Goal: Information Seeking & Learning: Learn about a topic

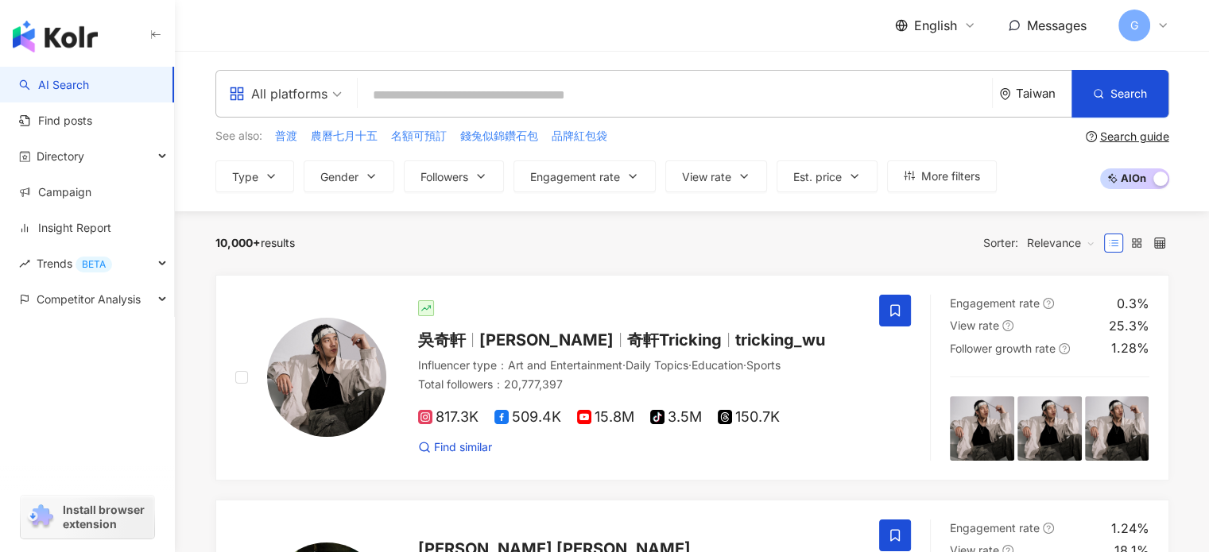
paste input "**********"
type input "**********"
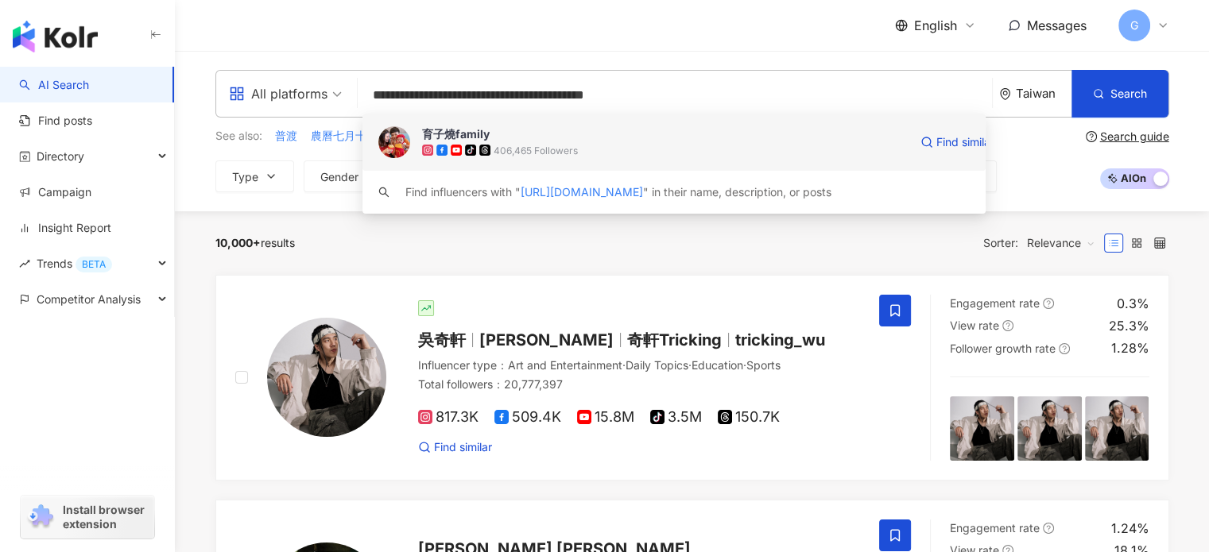
click at [519, 137] on span "育子燒family" at bounding box center [665, 134] width 486 height 16
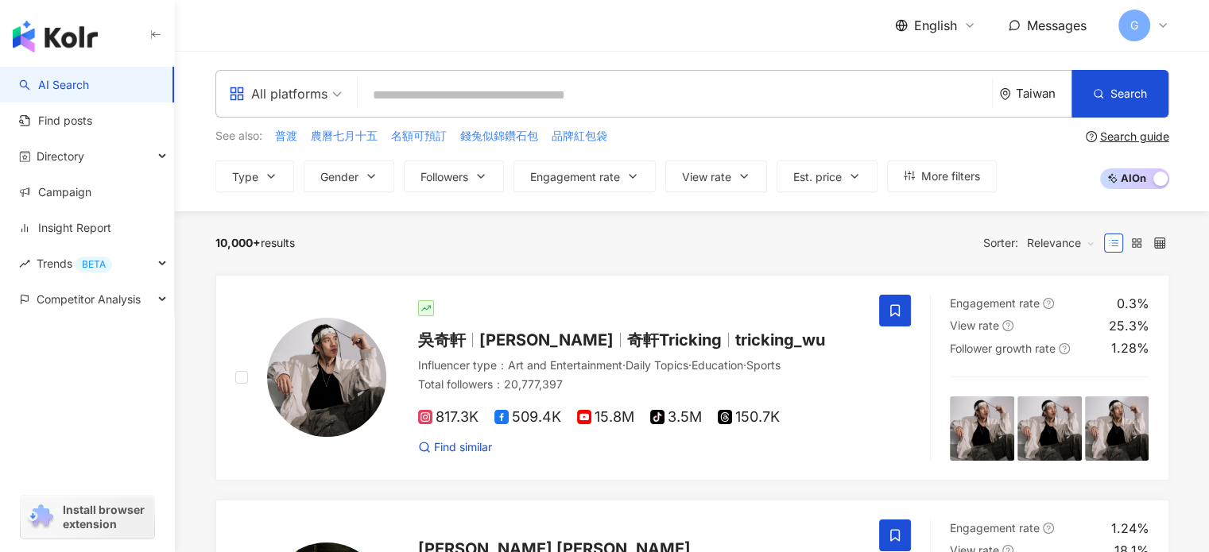
click at [439, 104] on input "search" at bounding box center [675, 95] width 622 height 30
paste input "**********"
type input "**********"
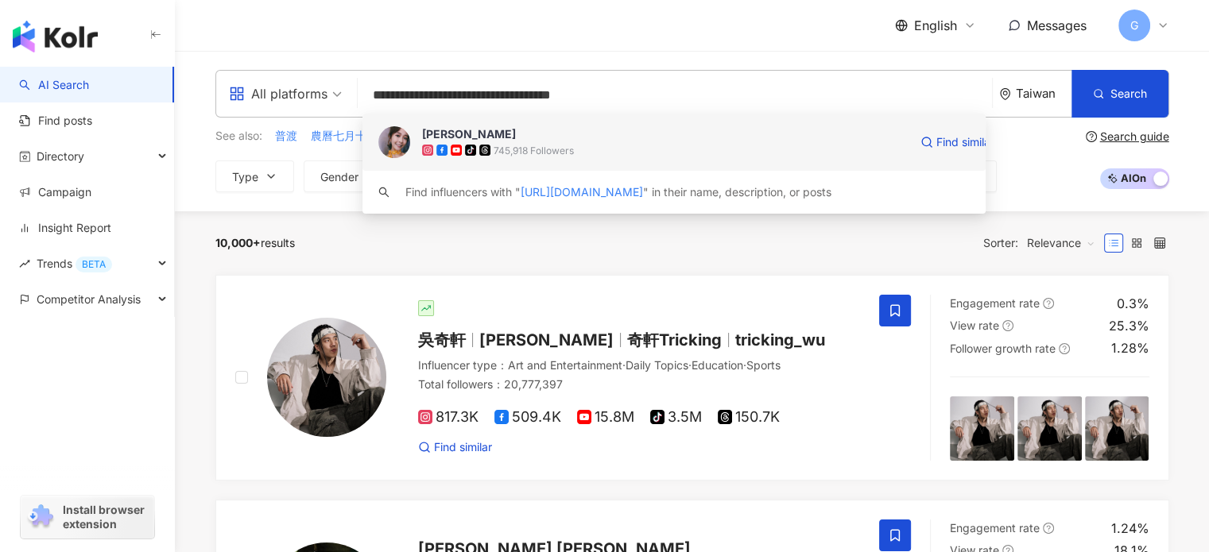
click at [588, 139] on span "徐海莉 Hailey" at bounding box center [665, 134] width 486 height 16
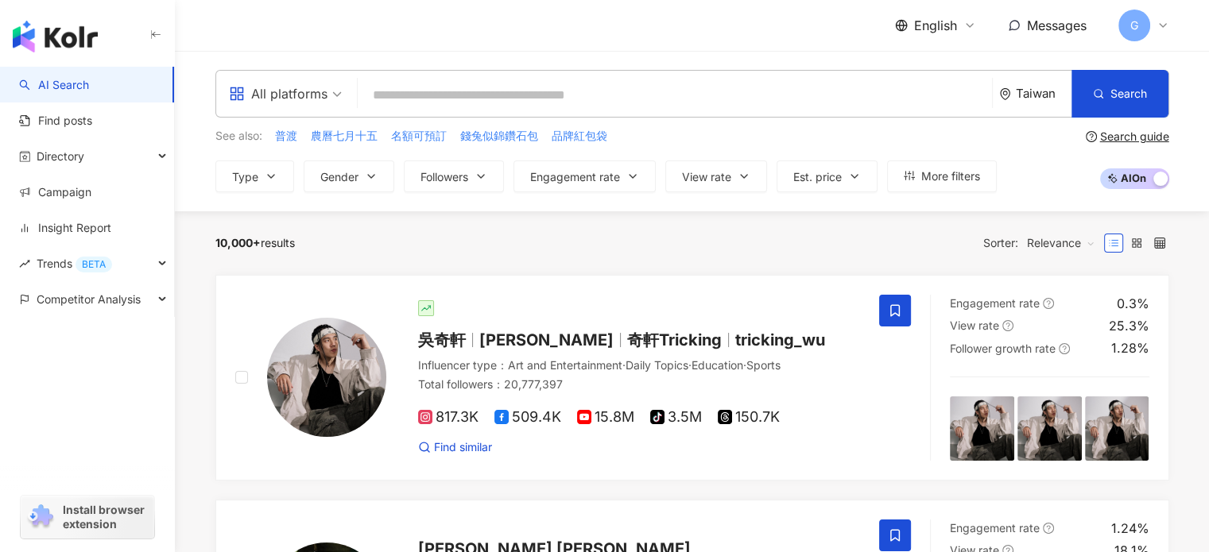
click at [436, 90] on input "search" at bounding box center [675, 95] width 622 height 30
paste input "**********"
type input "**********"
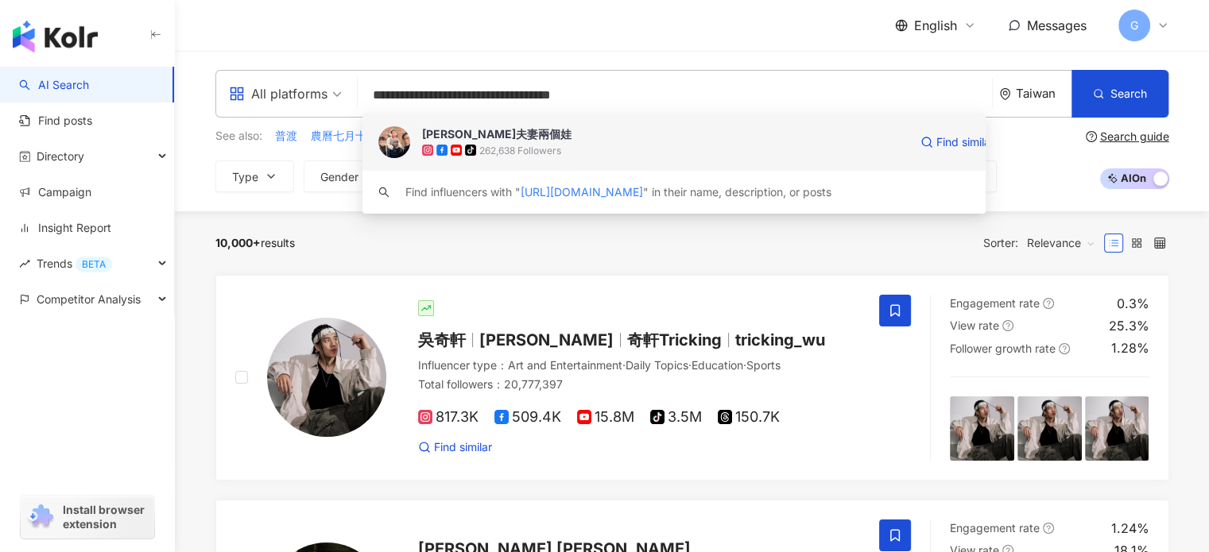
click at [575, 142] on div "tiktok-icon 262,638 Followers" at bounding box center [665, 150] width 486 height 16
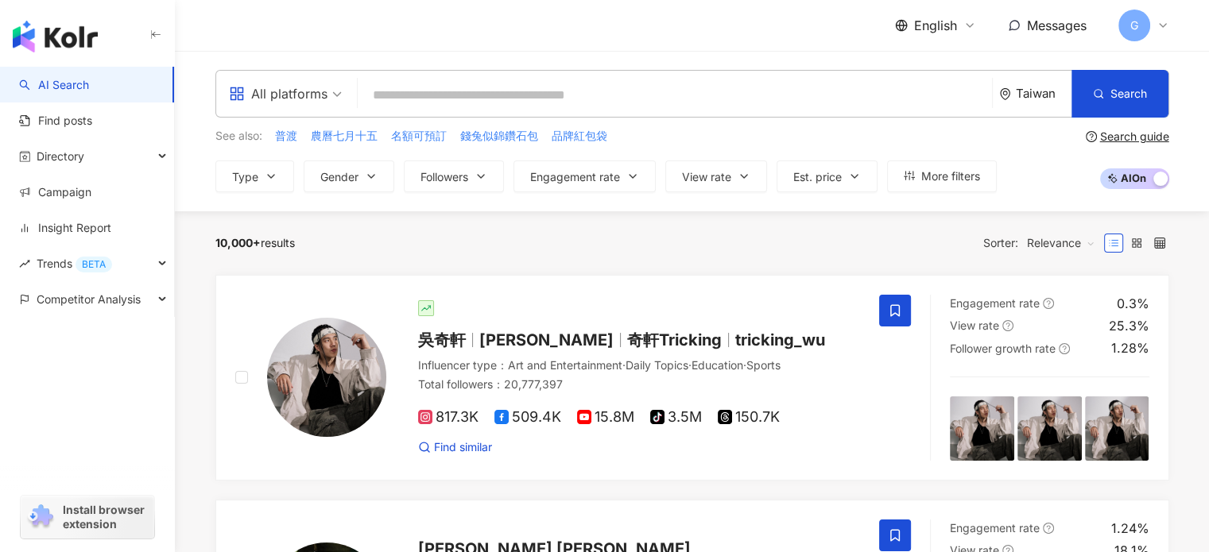
paste input "**********"
type input "**********"
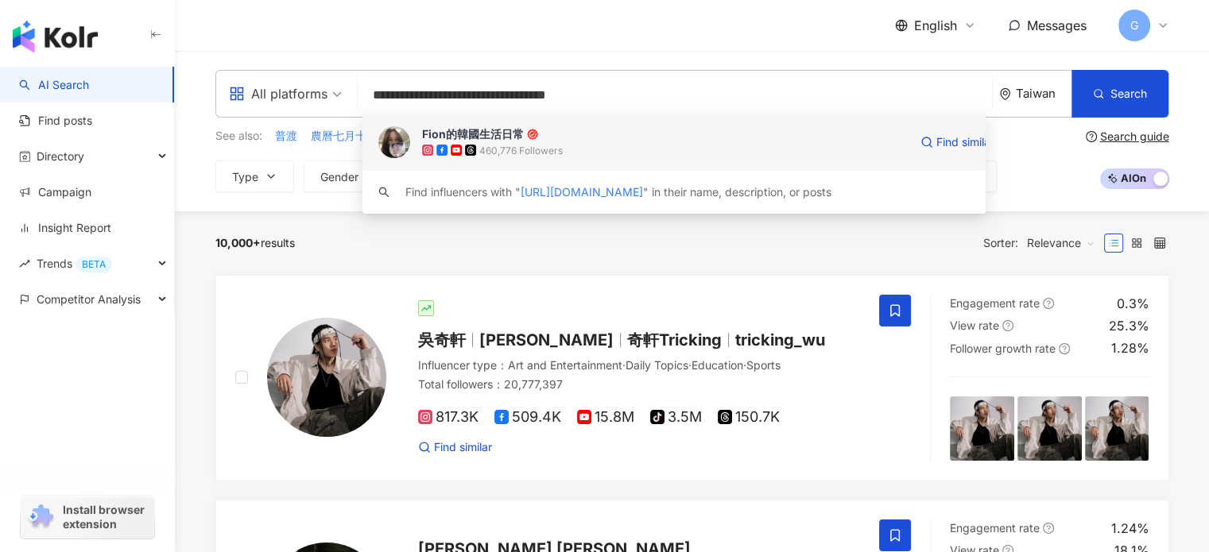
click at [496, 130] on div "Fion的韓國生活日常" at bounding box center [473, 134] width 102 height 16
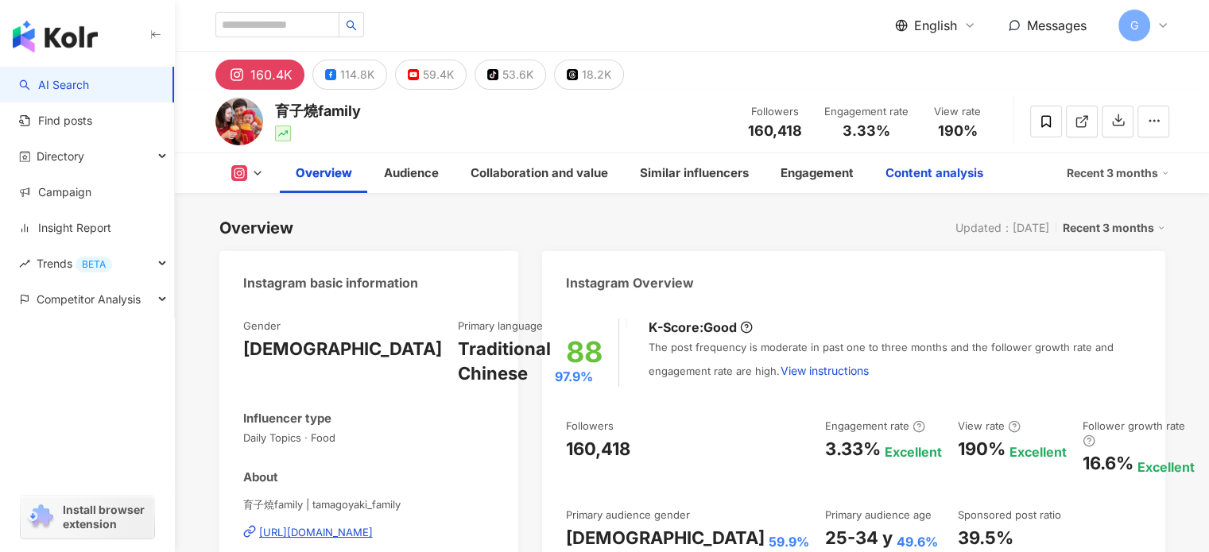
click at [944, 173] on div "Content analysis" at bounding box center [935, 173] width 98 height 19
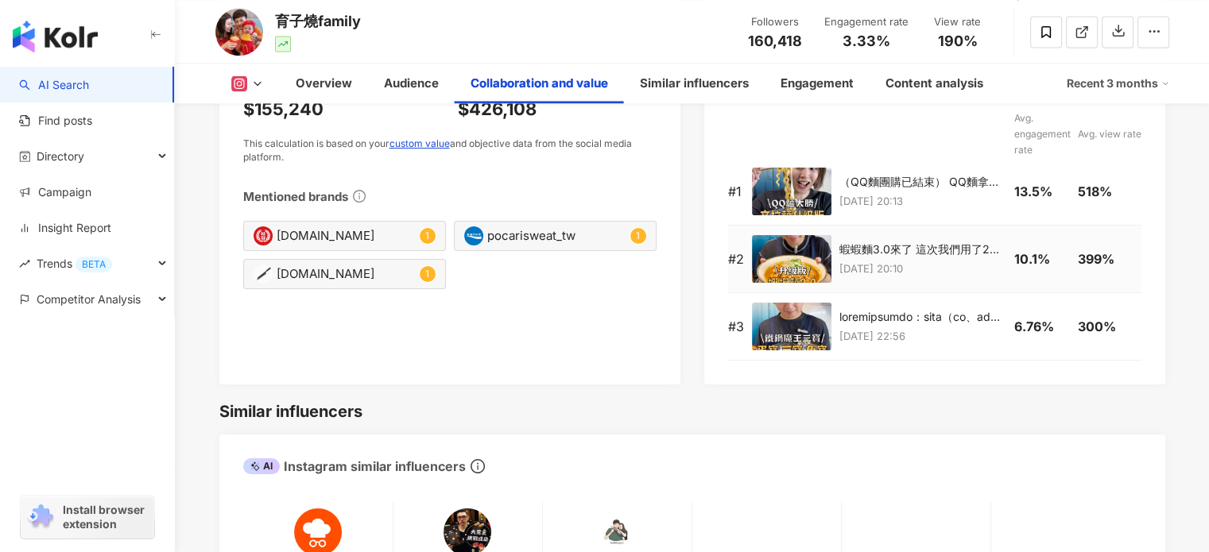
scroll to position [2249, 0]
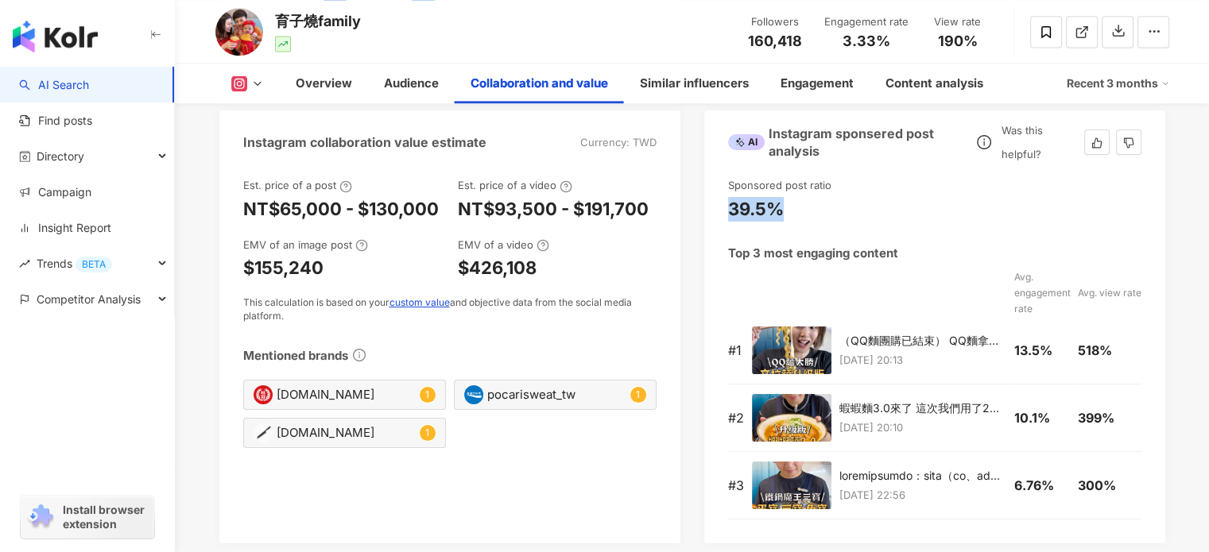
drag, startPoint x: 732, startPoint y: 231, endPoint x: 804, endPoint y: 233, distance: 72.4
click at [804, 222] on div "39.5%" at bounding box center [934, 209] width 413 height 25
click at [797, 222] on div "39.5%" at bounding box center [934, 209] width 413 height 25
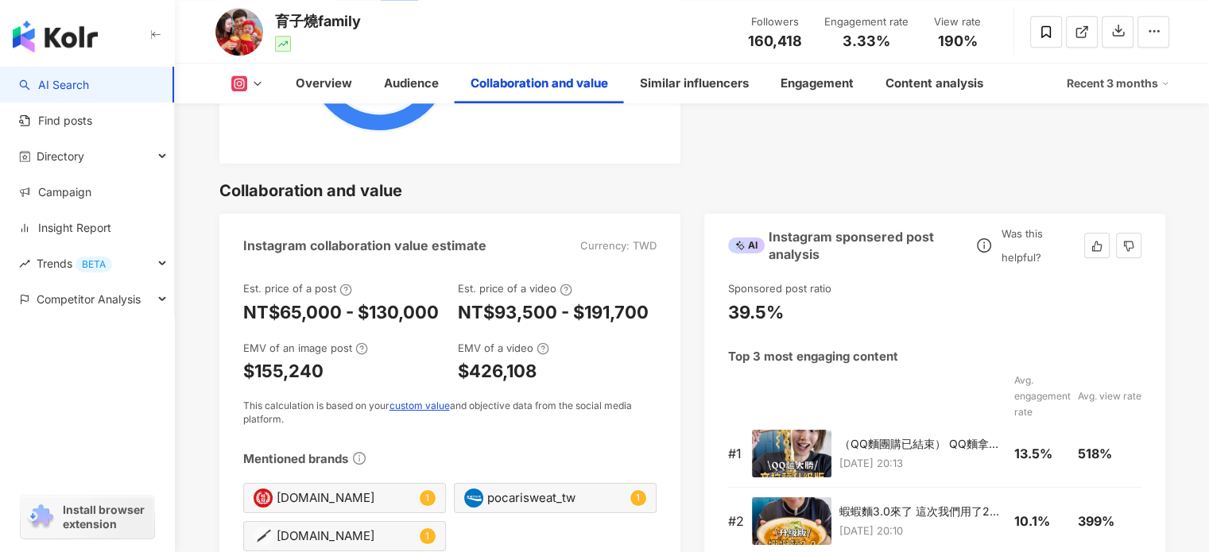
scroll to position [1931, 0]
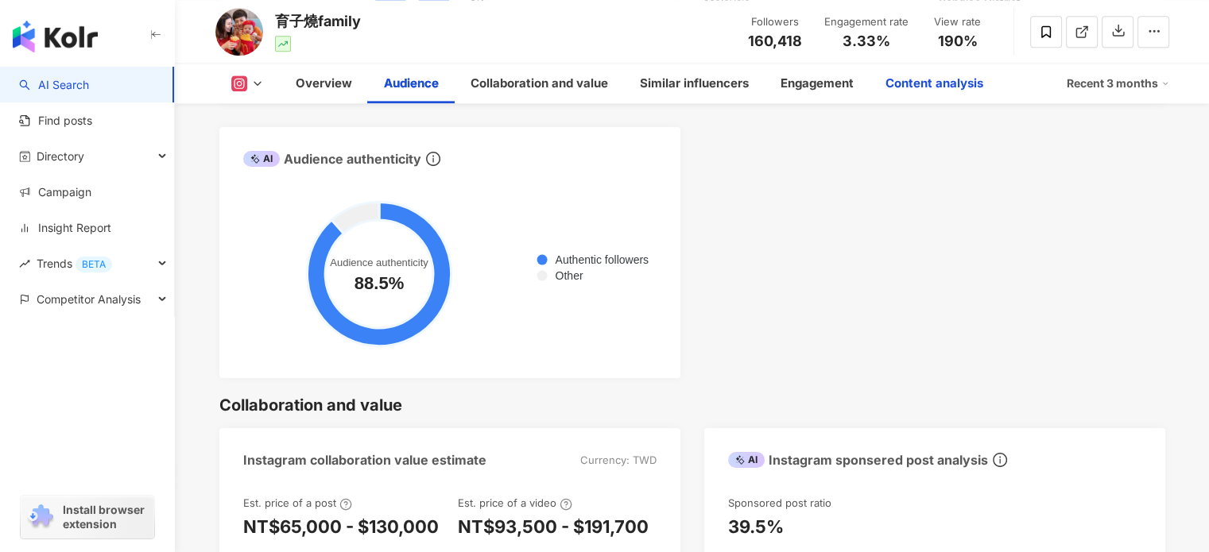
click at [944, 82] on div "Content analysis" at bounding box center [935, 83] width 98 height 19
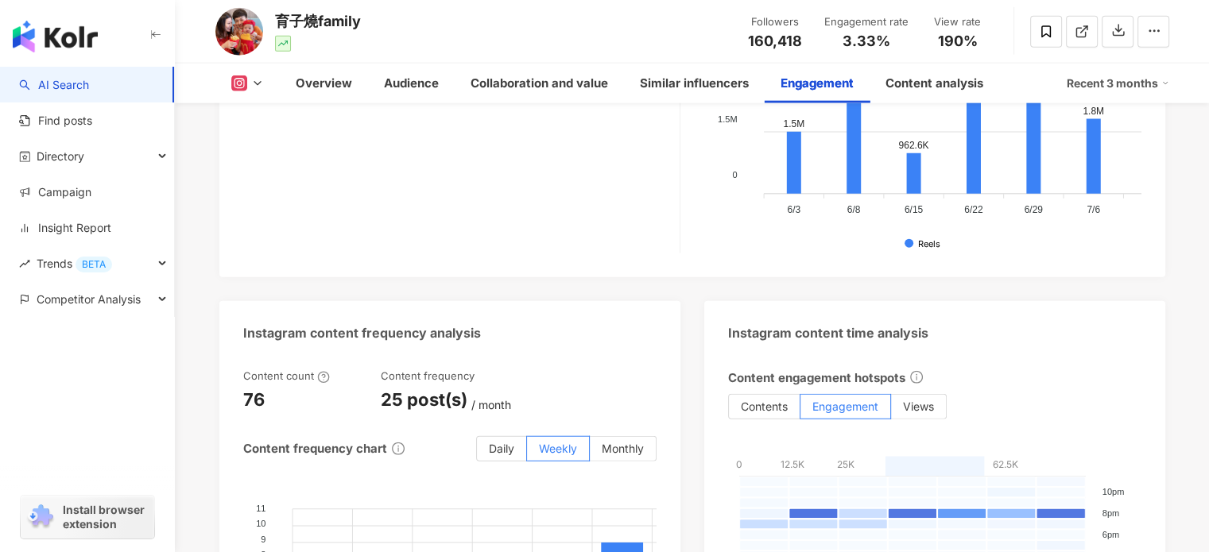
scroll to position [3521, 0]
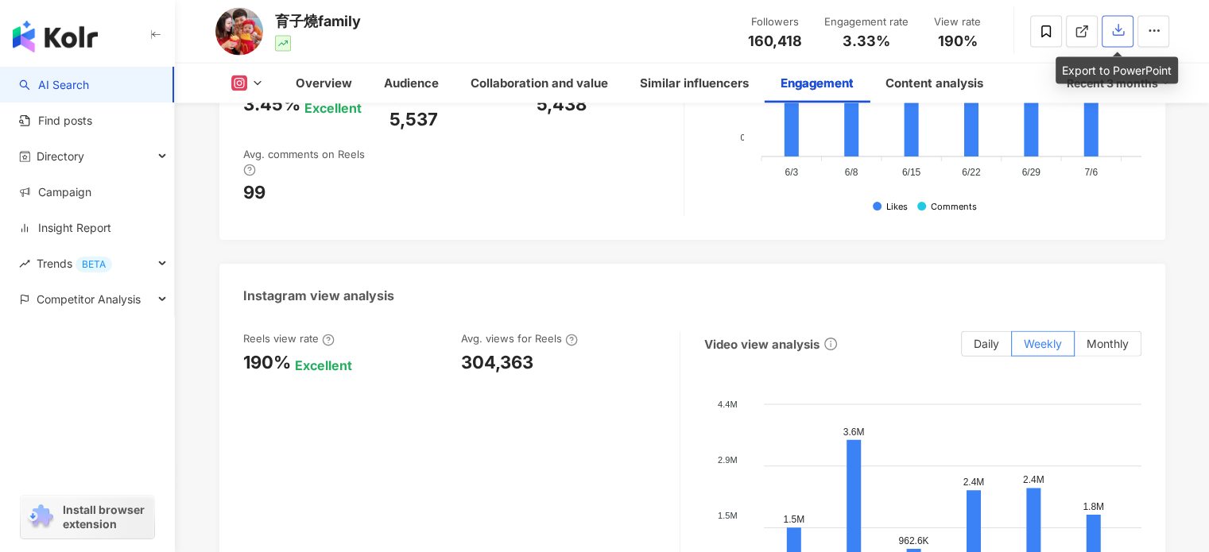
click at [1116, 43] on button "button" at bounding box center [1118, 32] width 32 height 32
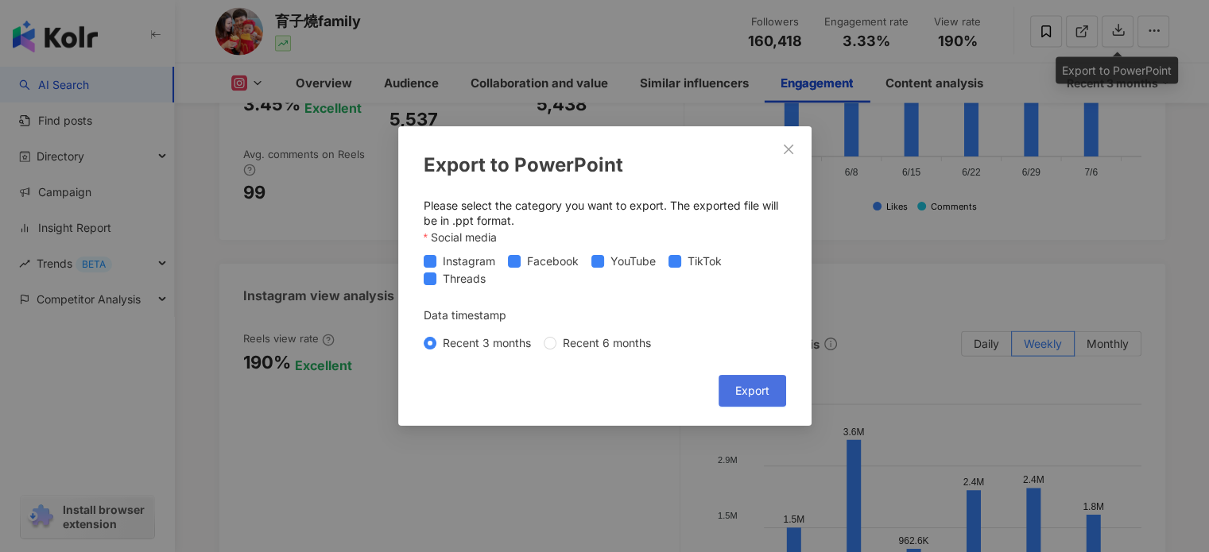
click at [750, 394] on span "Export" at bounding box center [752, 391] width 34 height 13
click at [788, 142] on button "Close" at bounding box center [789, 150] width 32 height 32
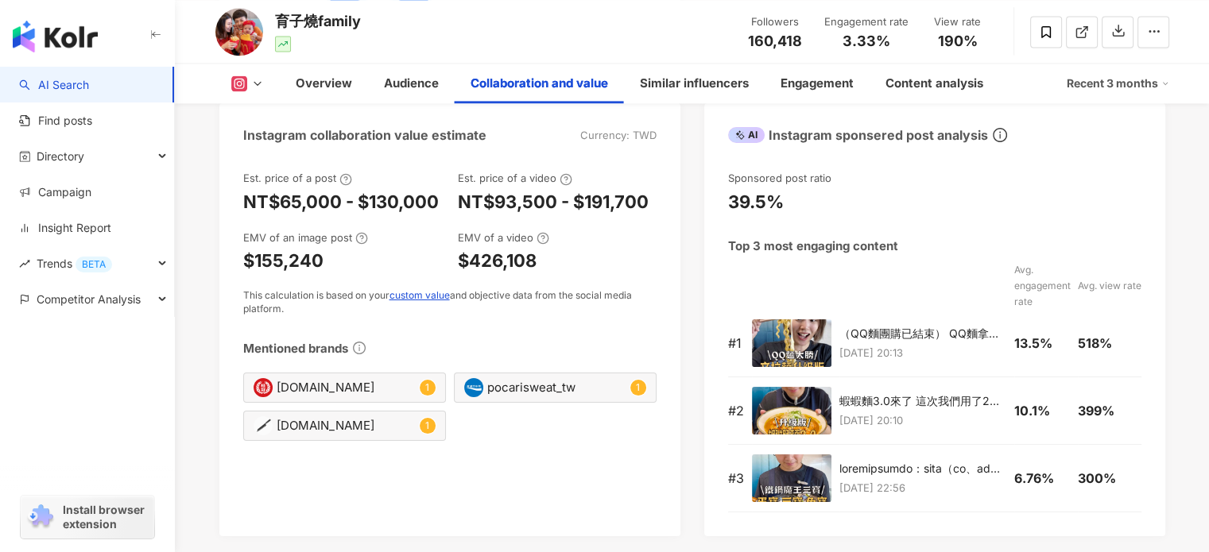
scroll to position [2249, 0]
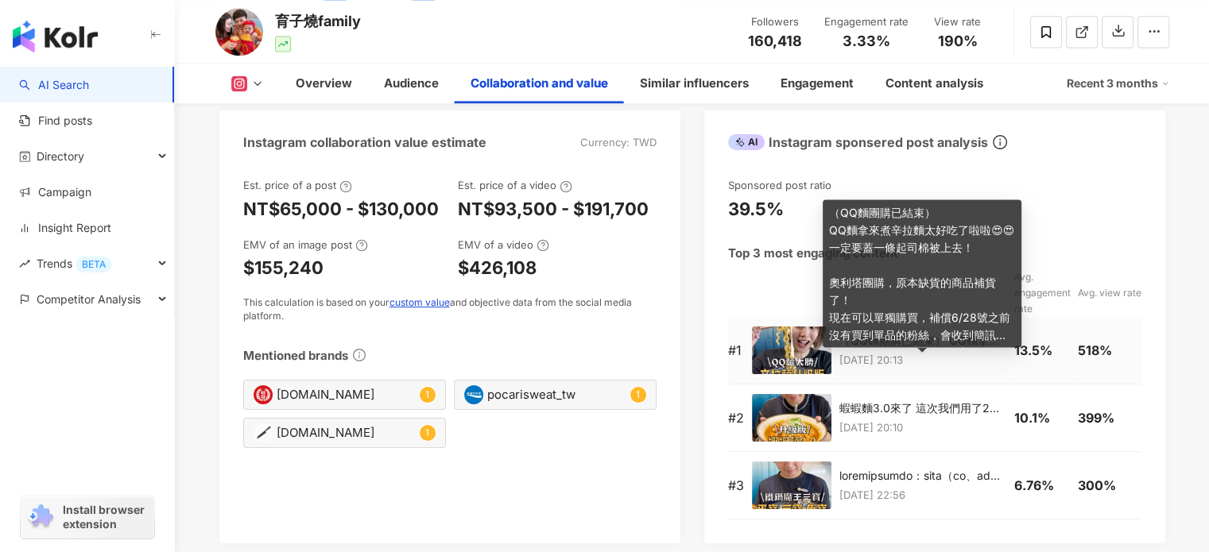
click at [894, 349] on div "（QQ麵團購已結束） QQ麵拿來煮辛拉麵太好吃了啦啦😍😍 一定要蓋一條起司棉被上去！ 奧利塔團購，原本缺貨的商品補貨了！ 現在可以單獨購買，補償6/28號之前…" at bounding box center [922, 341] width 167 height 16
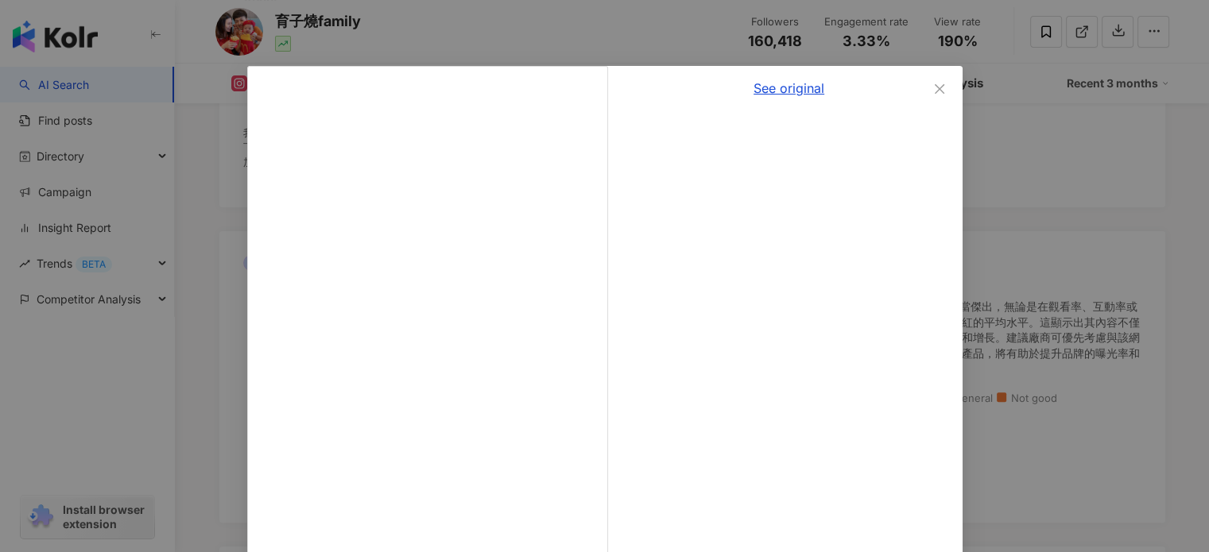
scroll to position [0, 0]
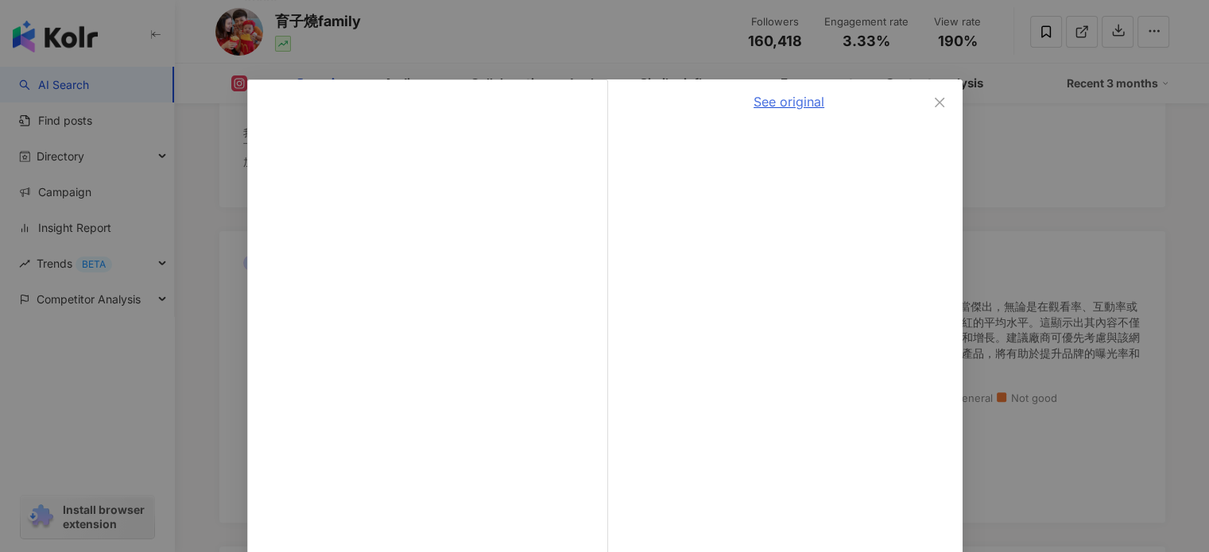
click at [762, 104] on link "See original" at bounding box center [789, 102] width 71 height 16
click at [935, 104] on icon "close" at bounding box center [940, 102] width 10 height 10
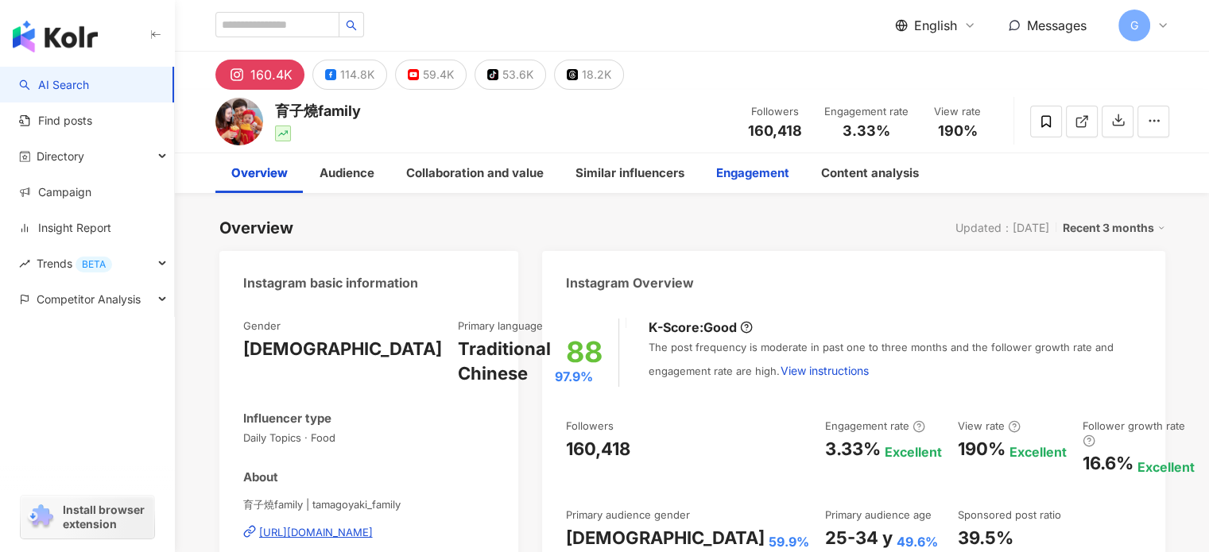
click at [744, 174] on div "Engagement" at bounding box center [752, 173] width 73 height 19
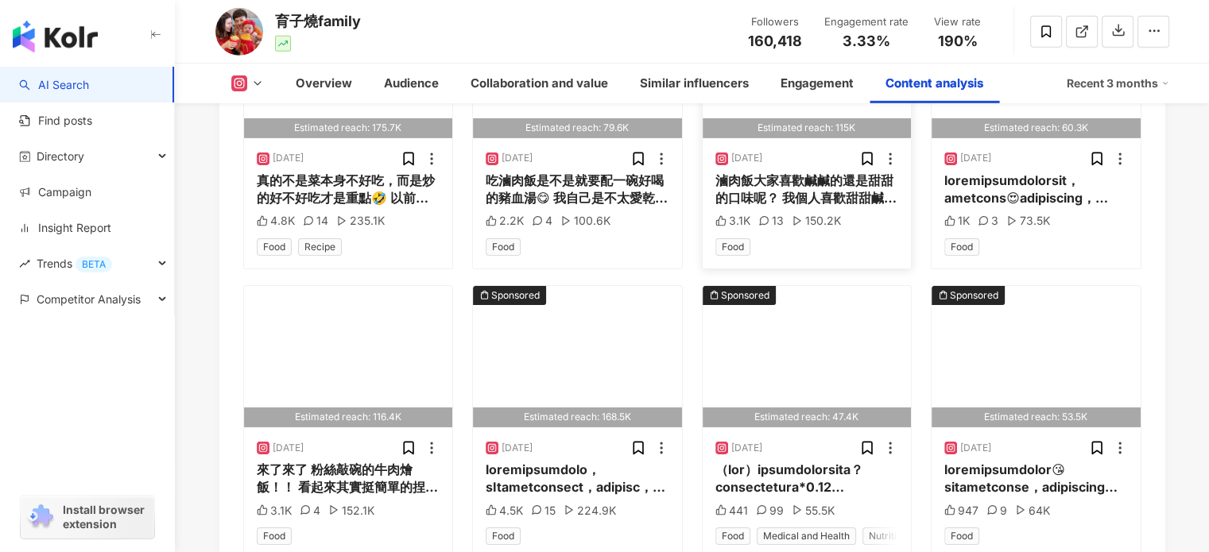
scroll to position [4970, 0]
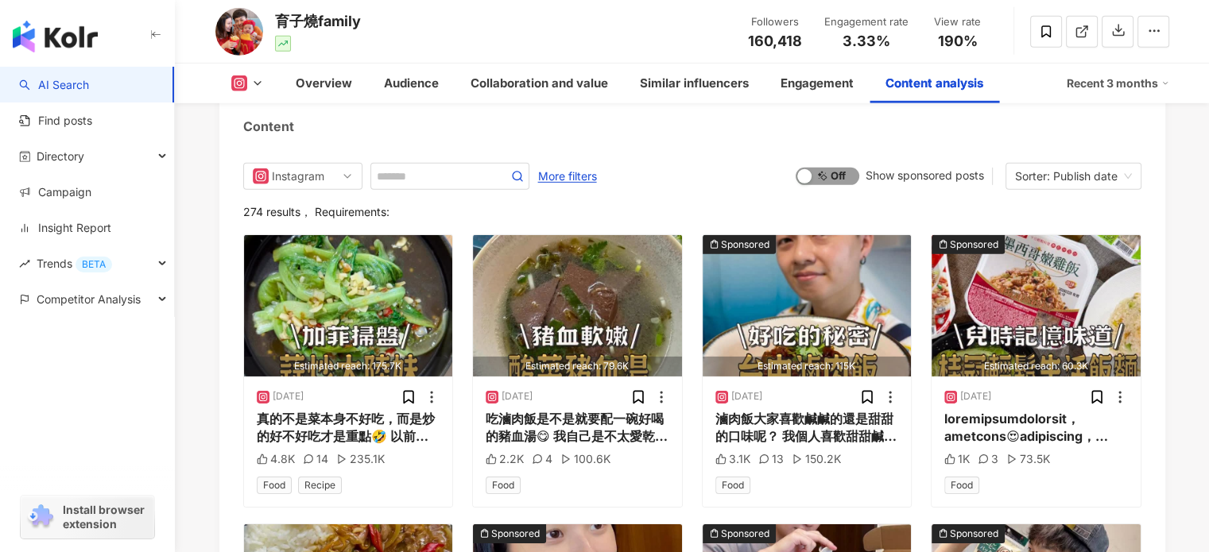
click at [835, 185] on span "On Off" at bounding box center [828, 176] width 64 height 17
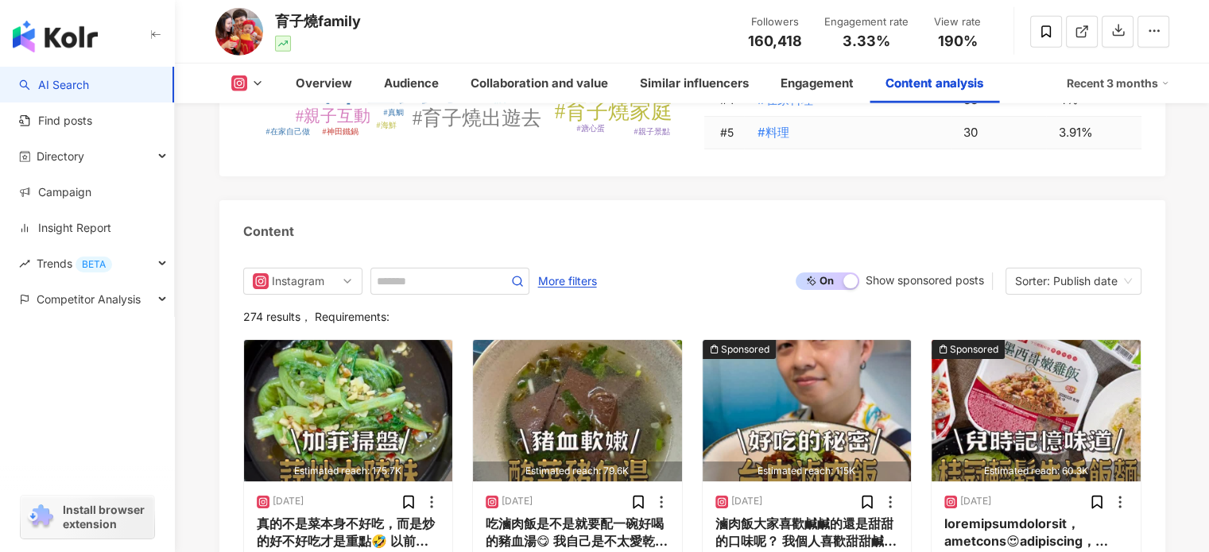
scroll to position [4864, 0]
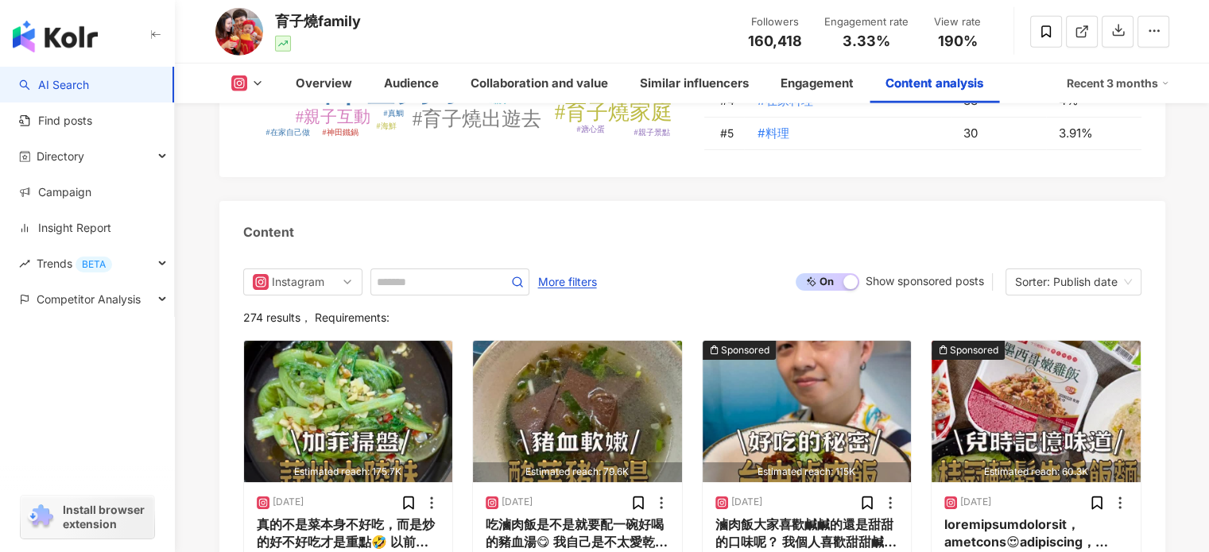
click at [948, 288] on div "Show sponsored posts" at bounding box center [925, 281] width 118 height 13
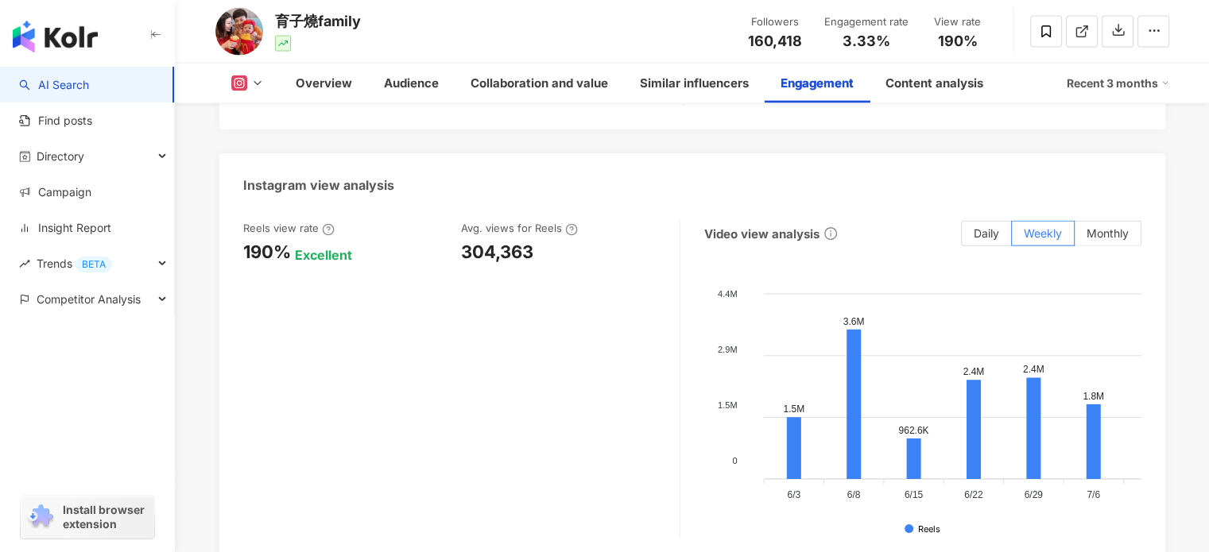
scroll to position [3115, 0]
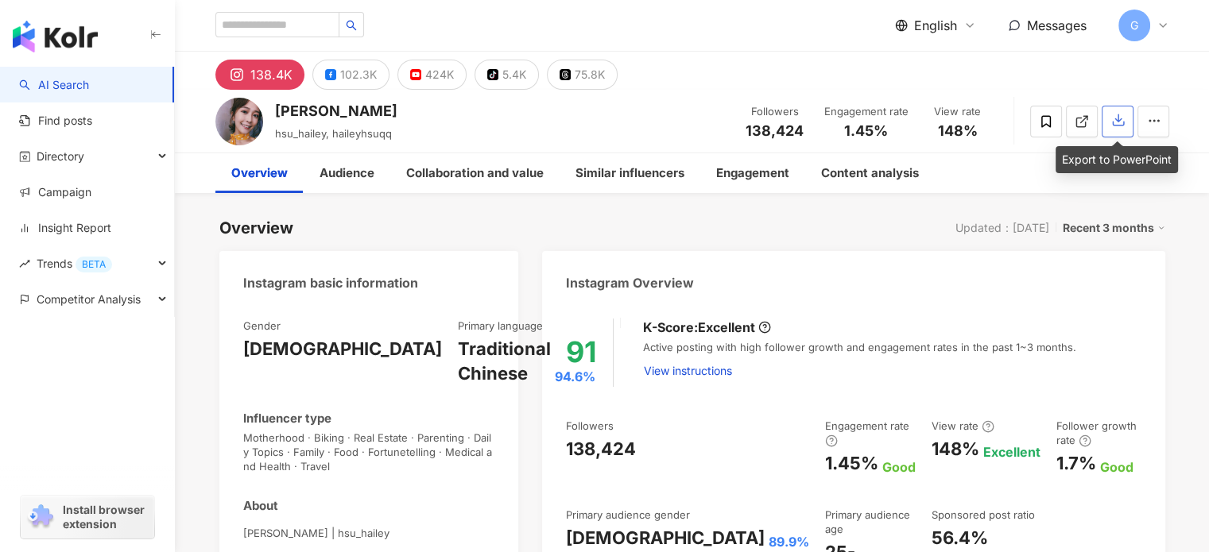
click at [1117, 126] on icon "button" at bounding box center [1118, 120] width 11 height 11
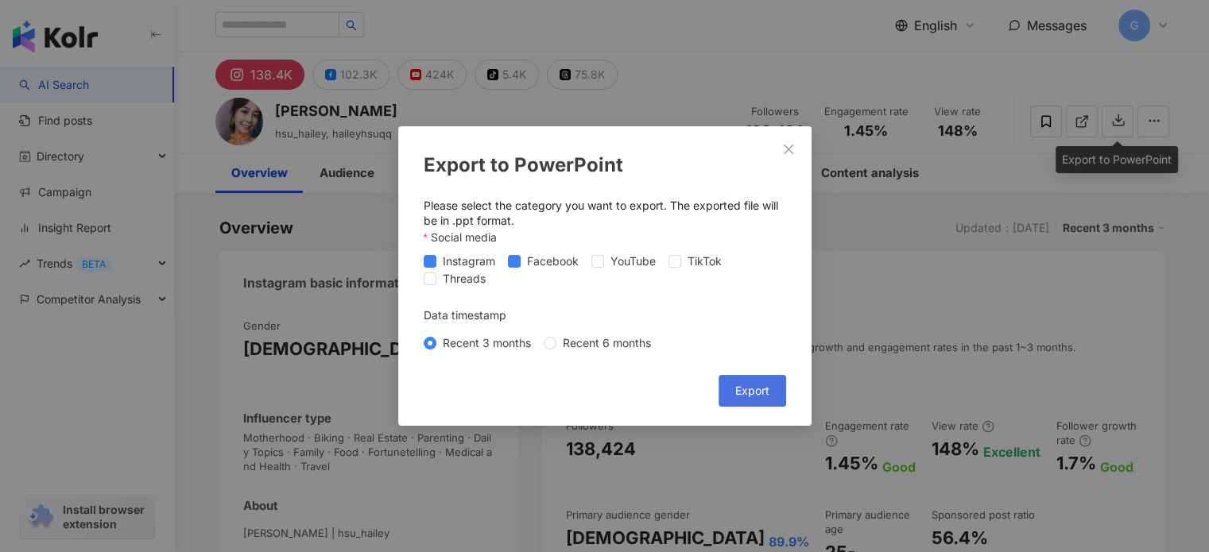
click at [752, 393] on span "Export" at bounding box center [752, 391] width 34 height 13
click at [790, 149] on icon "close" at bounding box center [788, 149] width 13 height 13
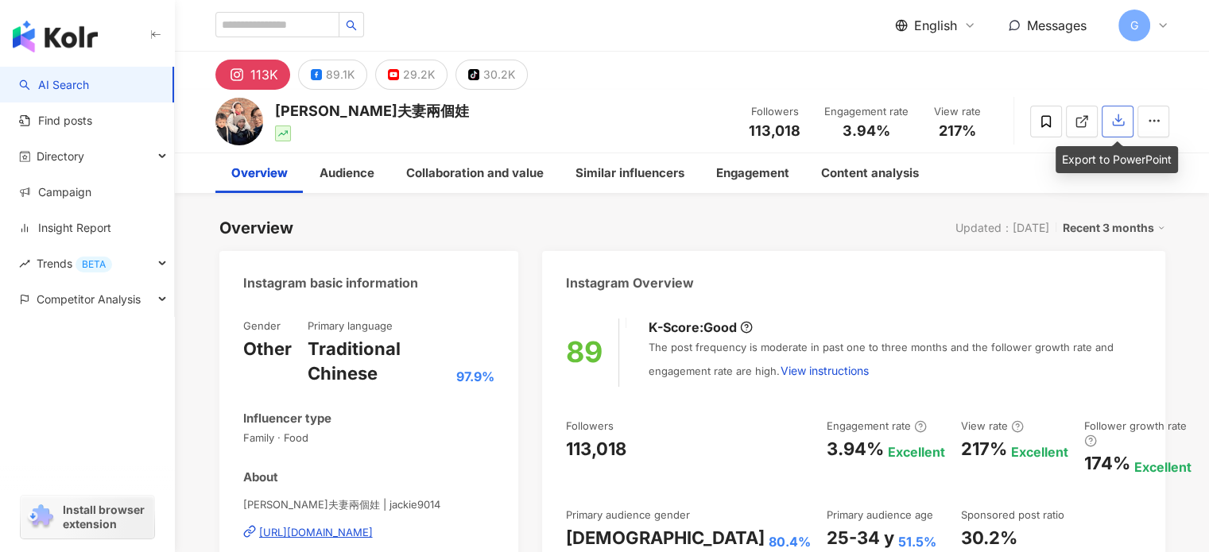
click at [1112, 119] on icon "button" at bounding box center [1118, 120] width 14 height 14
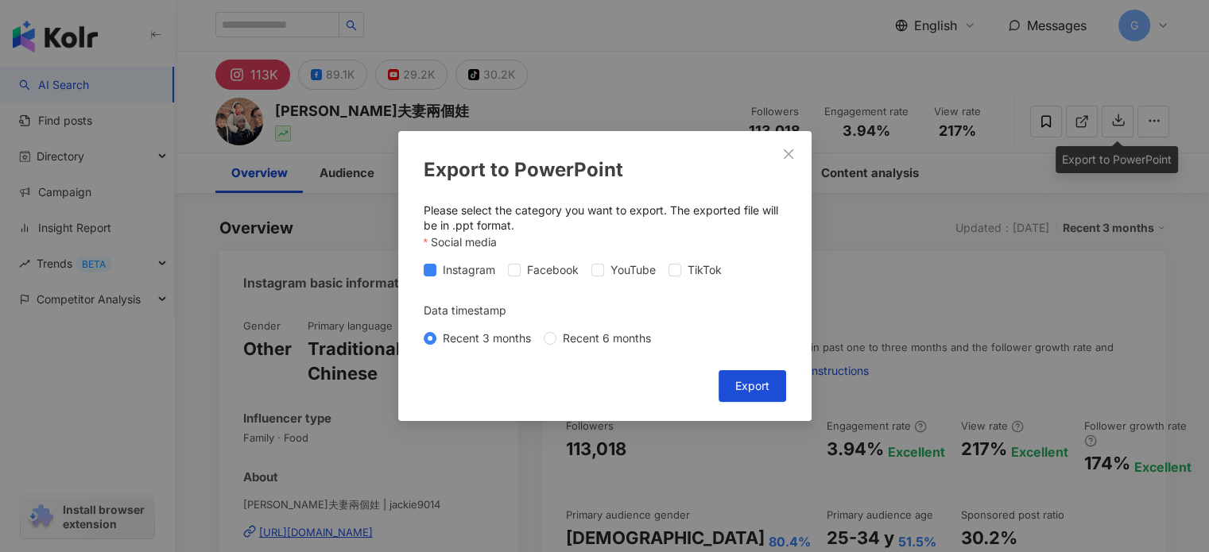
drag, startPoint x: 763, startPoint y: 387, endPoint x: 730, endPoint y: 368, distance: 38.5
click at [762, 385] on span "Export" at bounding box center [752, 386] width 34 height 13
click at [796, 149] on span "Close" at bounding box center [789, 154] width 32 height 13
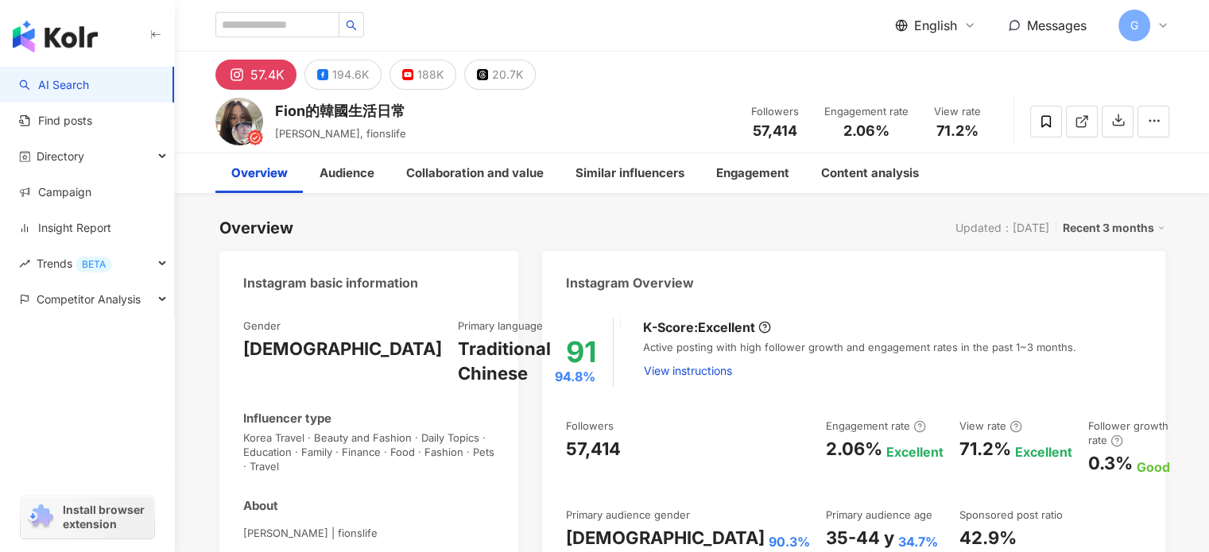
click at [1116, 120] on icon "button" at bounding box center [1118, 120] width 14 height 14
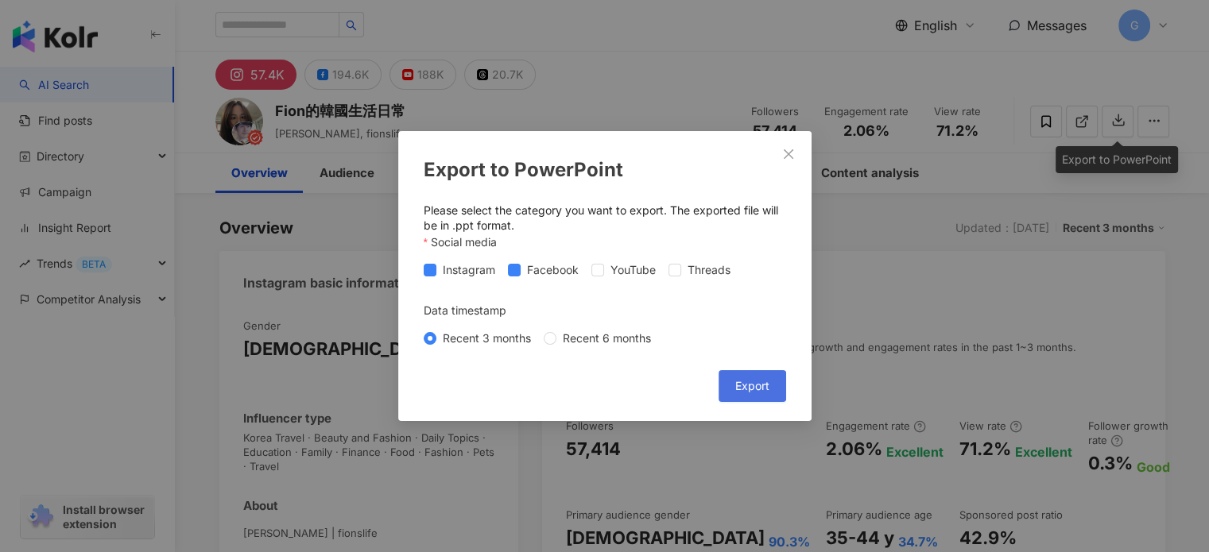
click at [757, 390] on span "Export" at bounding box center [752, 386] width 34 height 13
click at [665, 29] on div "Export to PowerPoint Please select the category you want to export. The exporte…" at bounding box center [604, 276] width 1209 height 552
